Goal: Check status: Check status

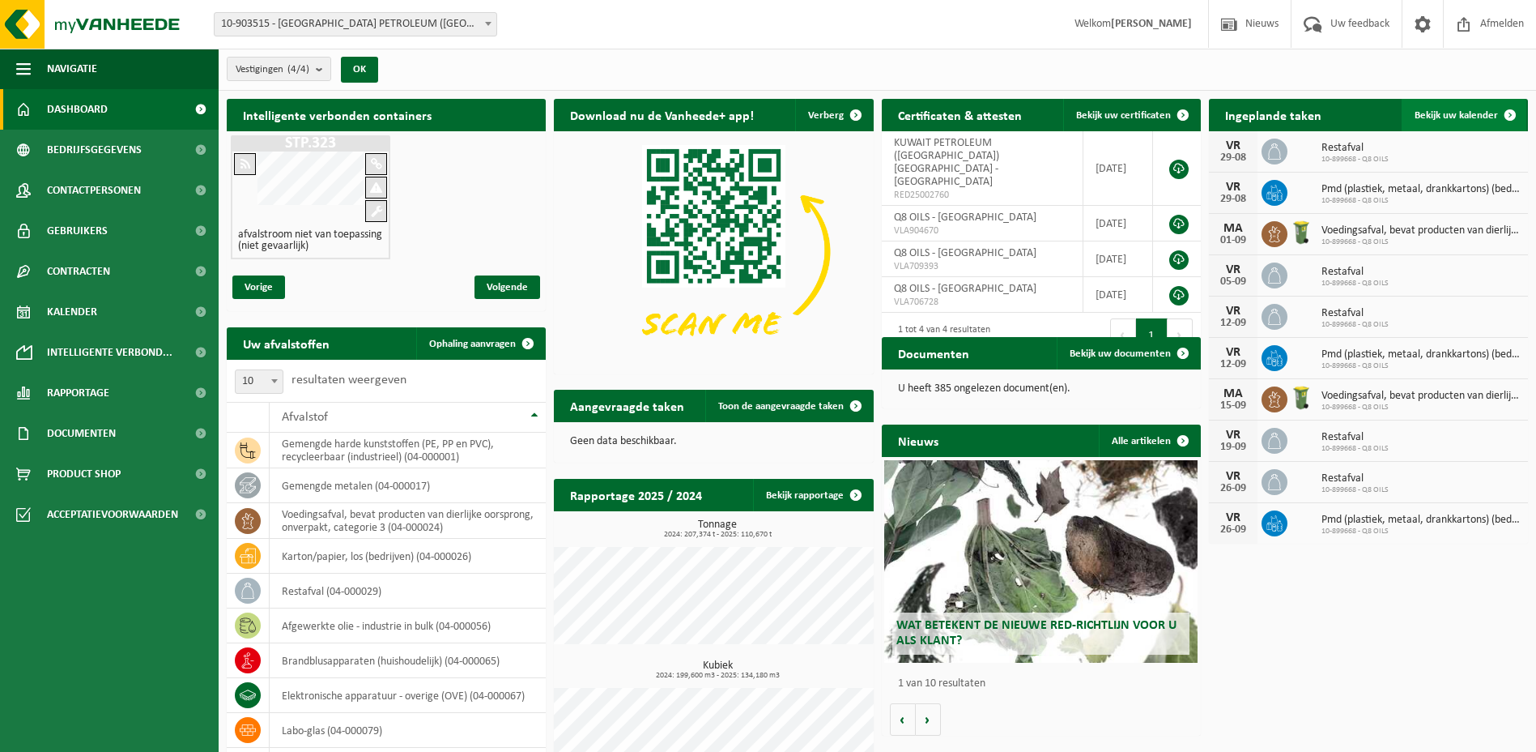
click at [1421, 111] on span "Bekijk uw kalender" at bounding box center [1456, 115] width 83 height 11
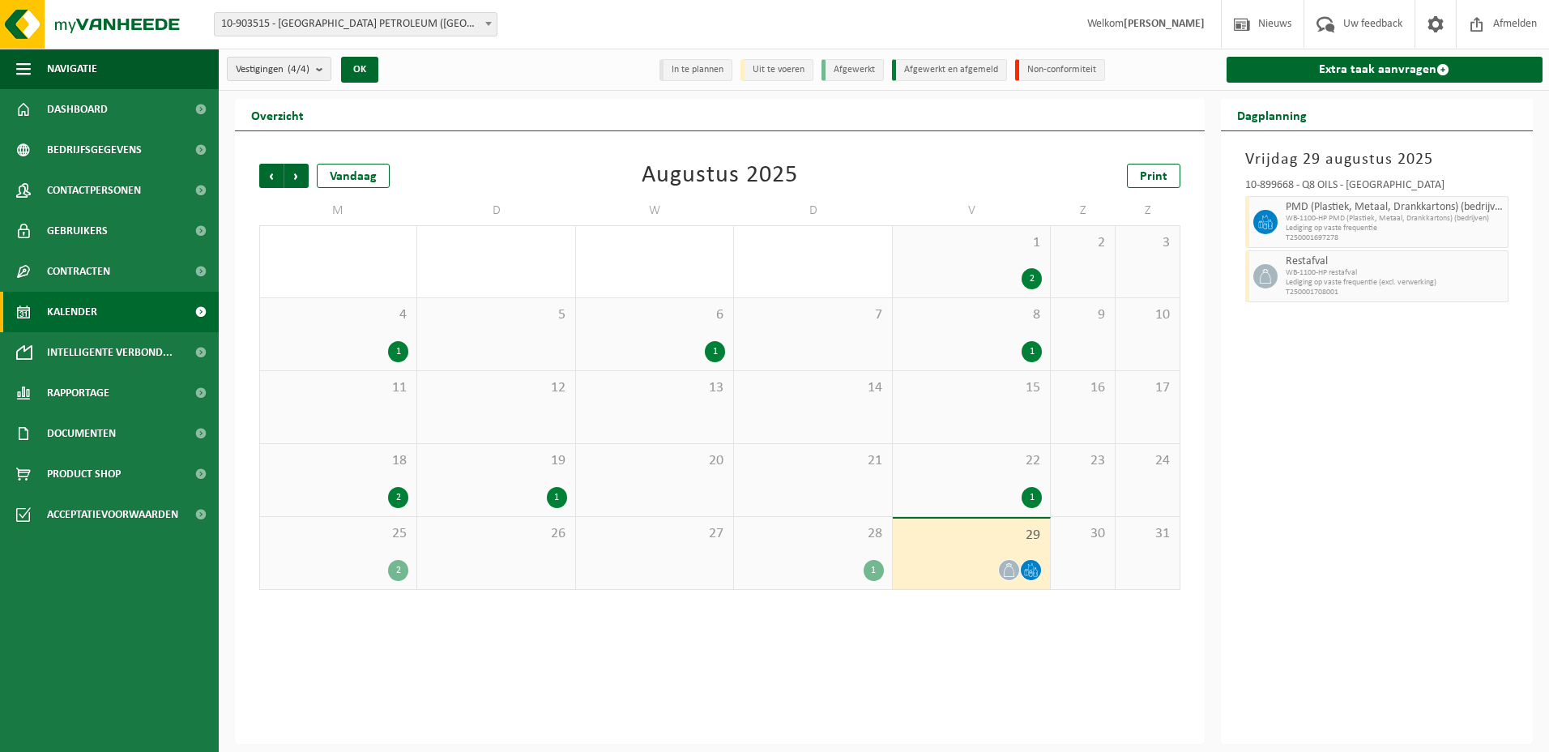
click at [871, 573] on div "1" at bounding box center [873, 570] width 20 height 21
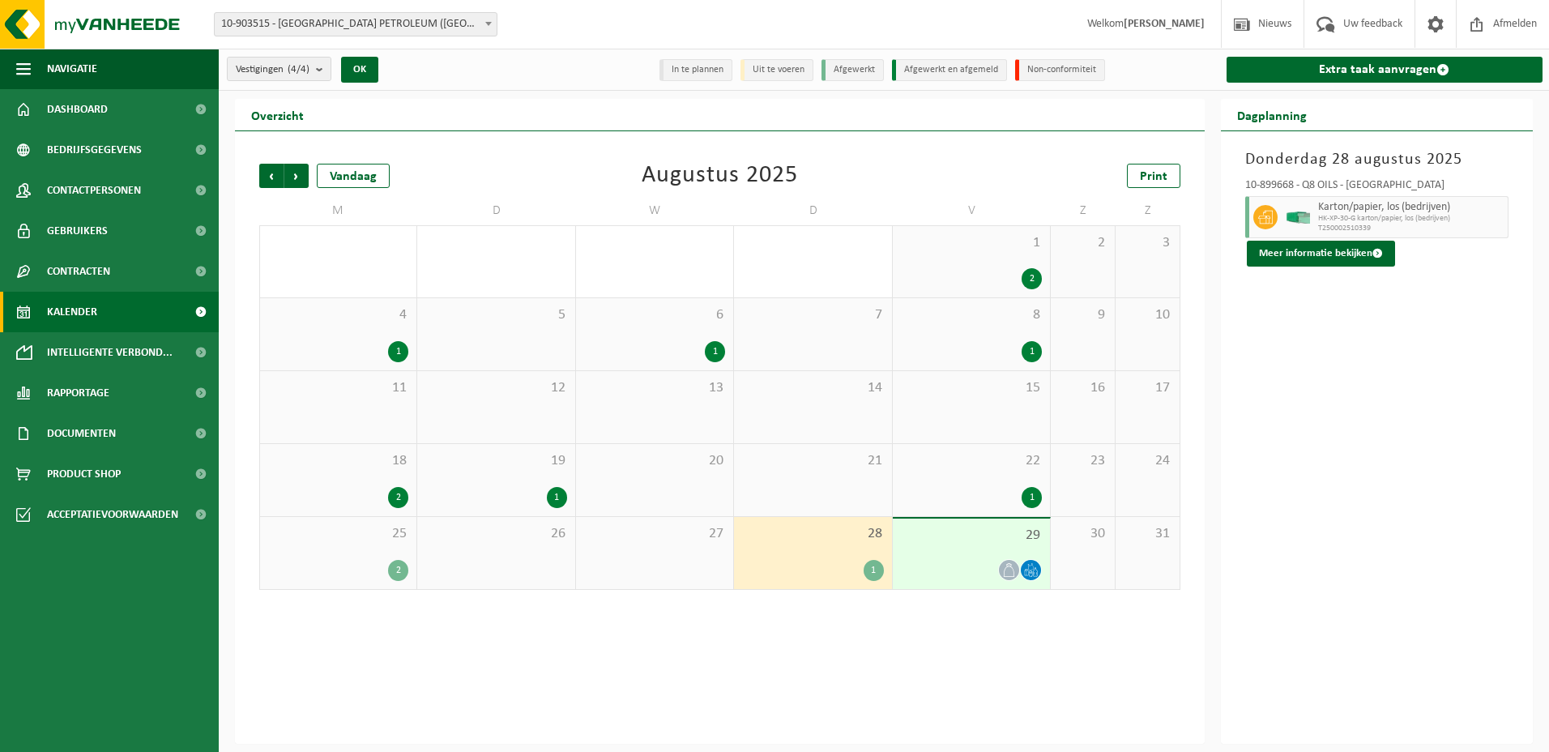
click at [1009, 567] on icon at bounding box center [1009, 570] width 14 height 14
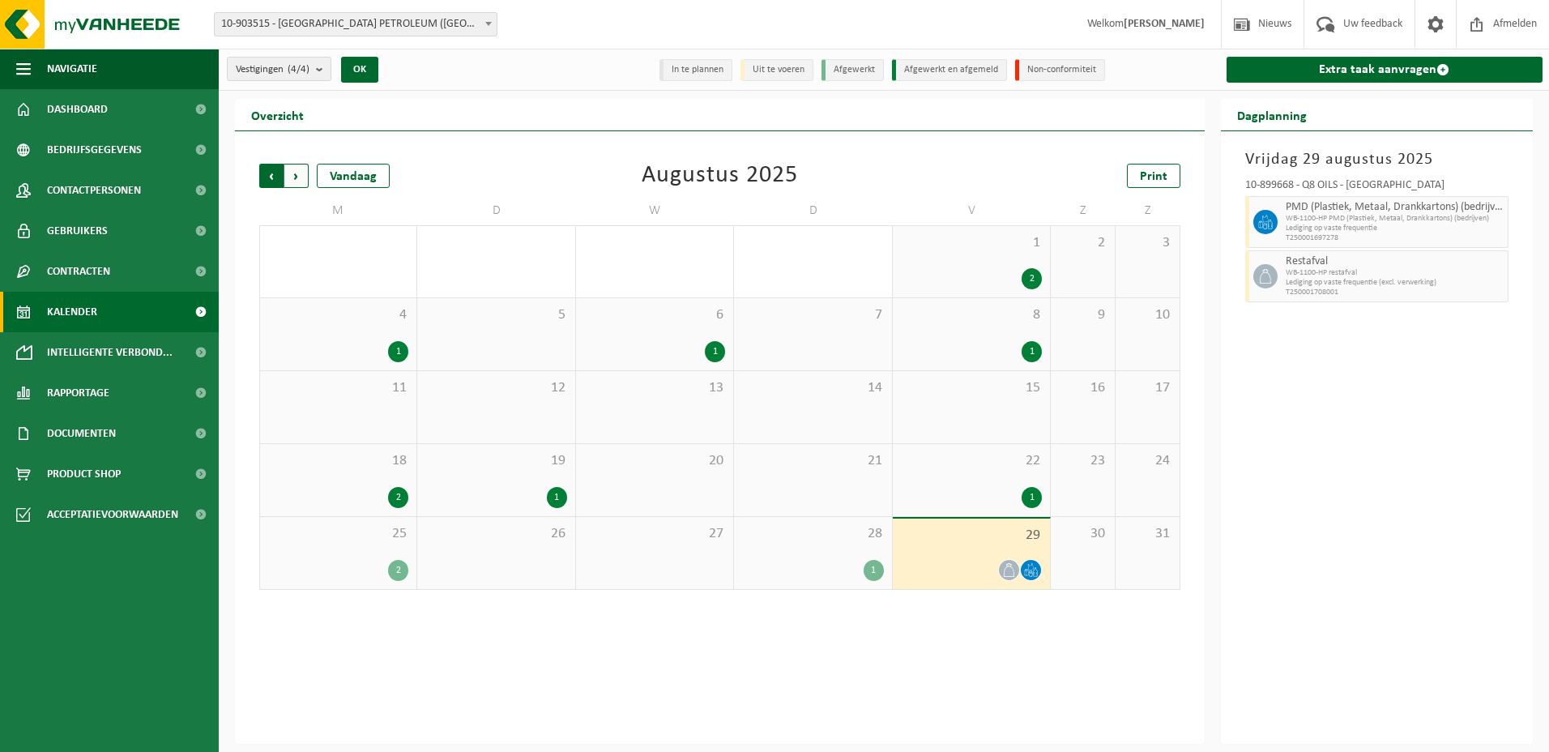
click at [300, 173] on span "Volgende" at bounding box center [296, 176] width 24 height 24
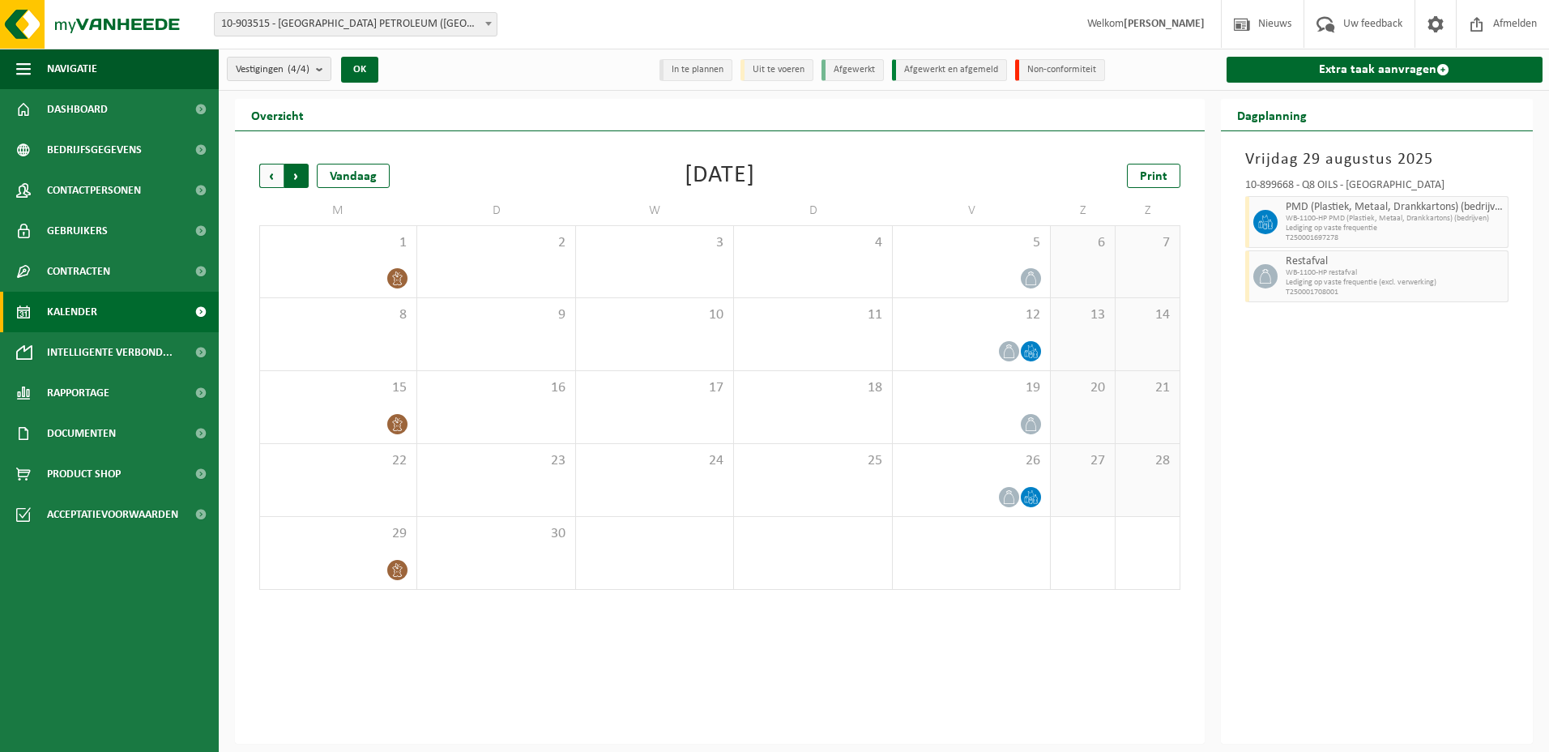
click at [264, 173] on span "Vorige" at bounding box center [271, 176] width 24 height 24
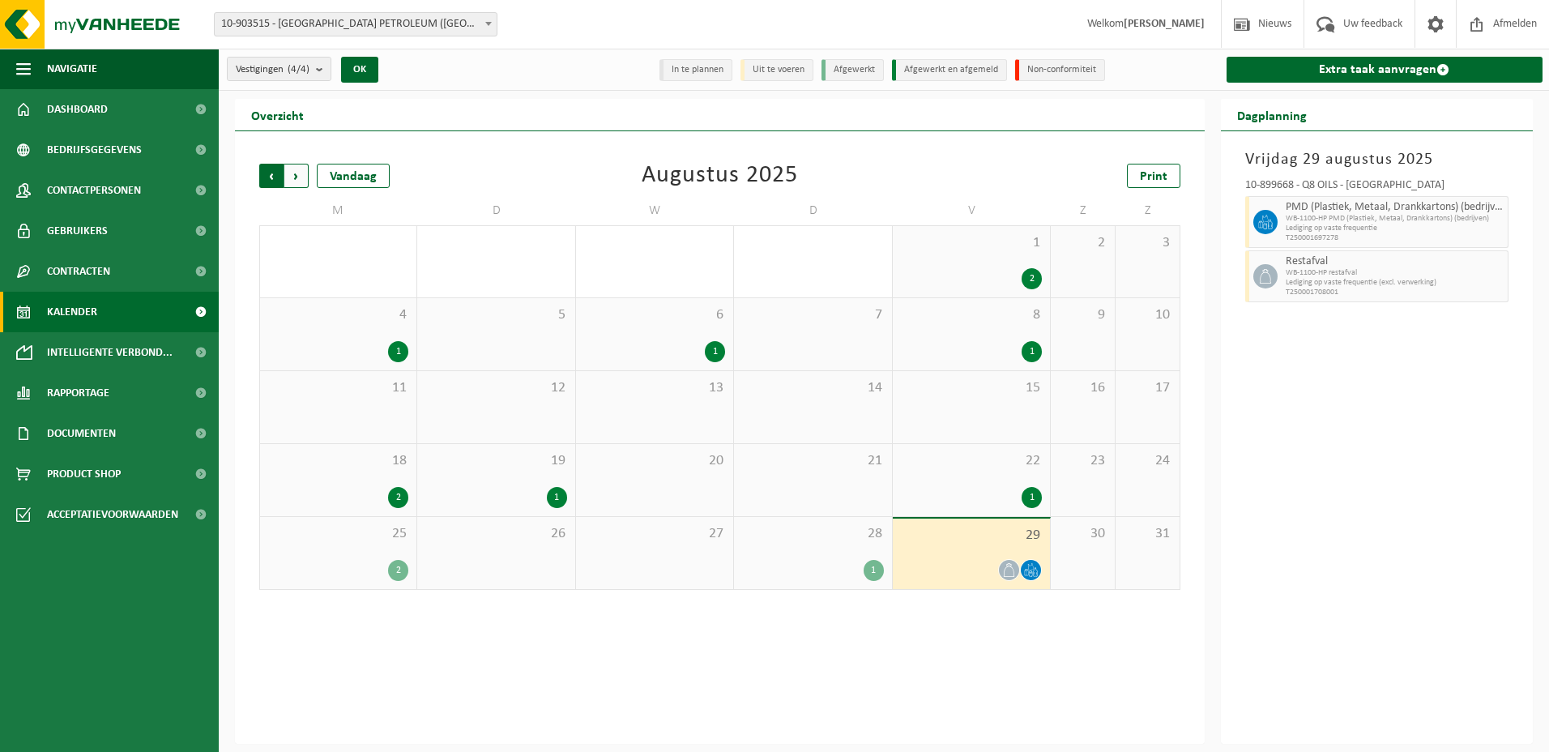
click at [302, 173] on span "Volgende" at bounding box center [296, 176] width 24 height 24
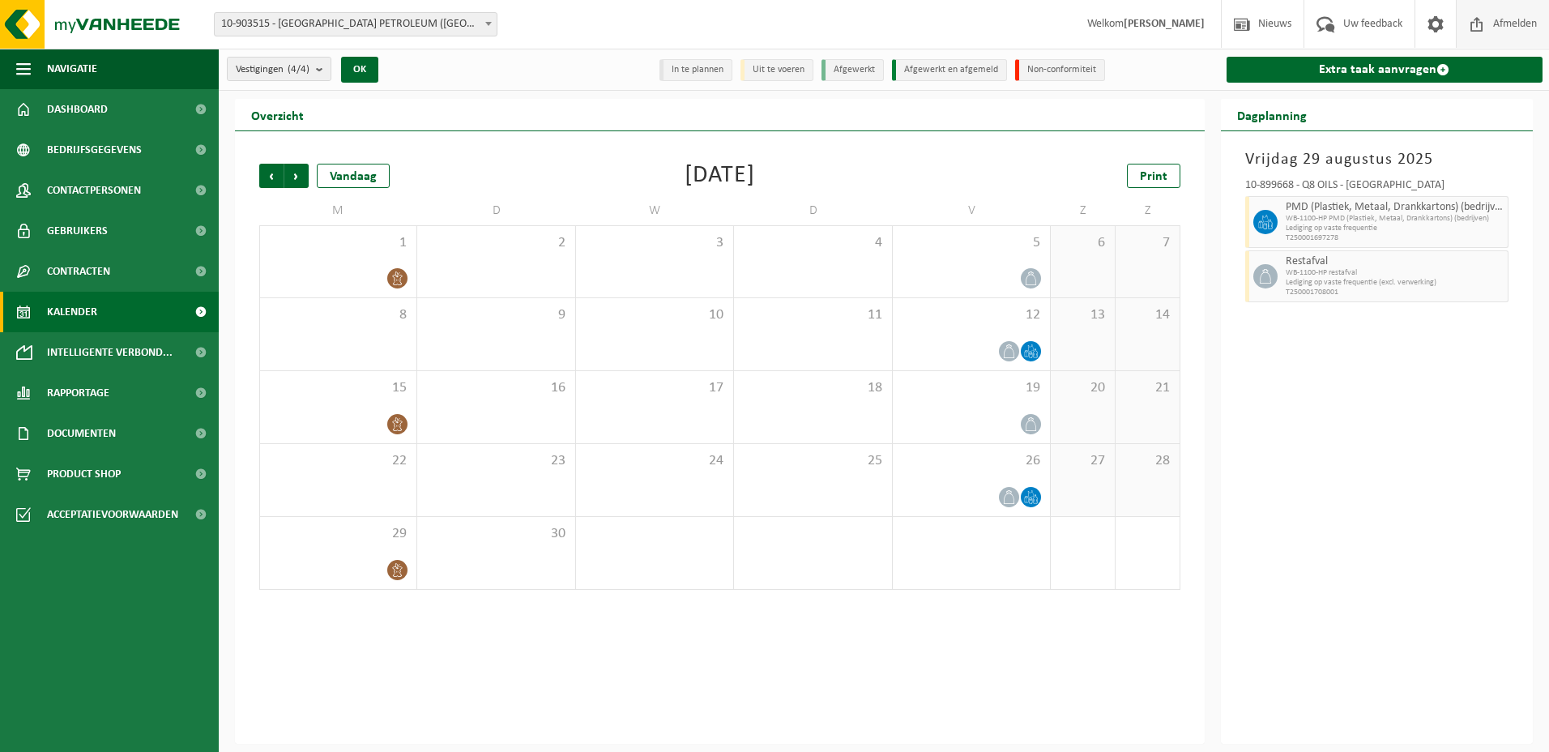
click at [1484, 29] on span at bounding box center [1476, 24] width 24 height 48
